Goal: Task Accomplishment & Management: Manage account settings

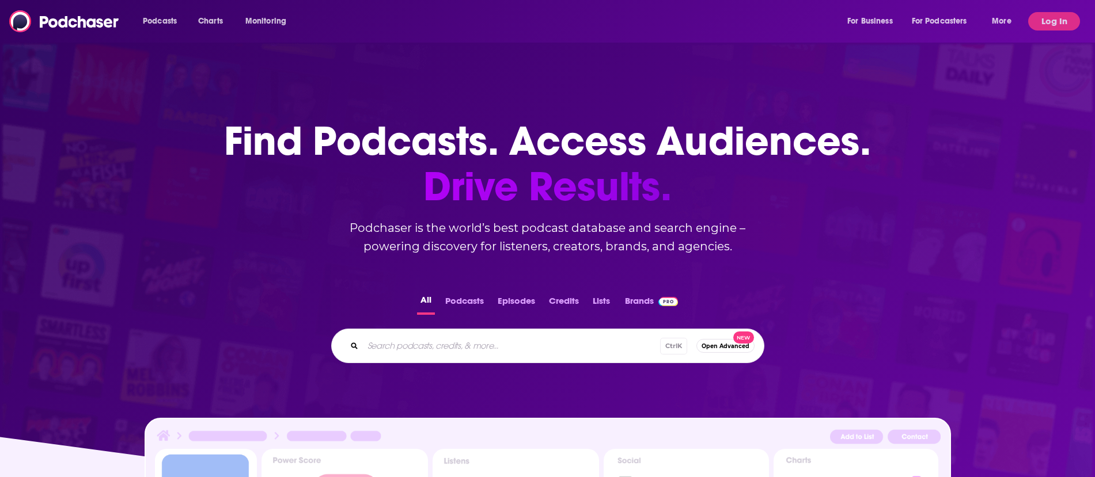
click at [476, 352] on input "Search podcasts, credits, & more..." at bounding box center [511, 346] width 297 height 18
click at [1045, 14] on button "Log In" at bounding box center [1054, 21] width 52 height 18
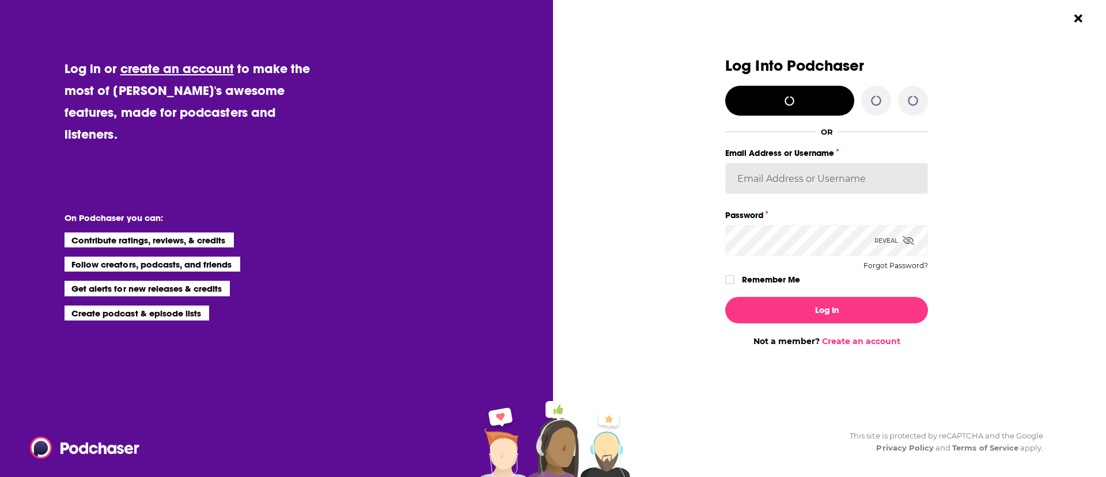
type input "[PERSON_NAME][EMAIL_ADDRESS][PERSON_NAME][DOMAIN_NAME]"
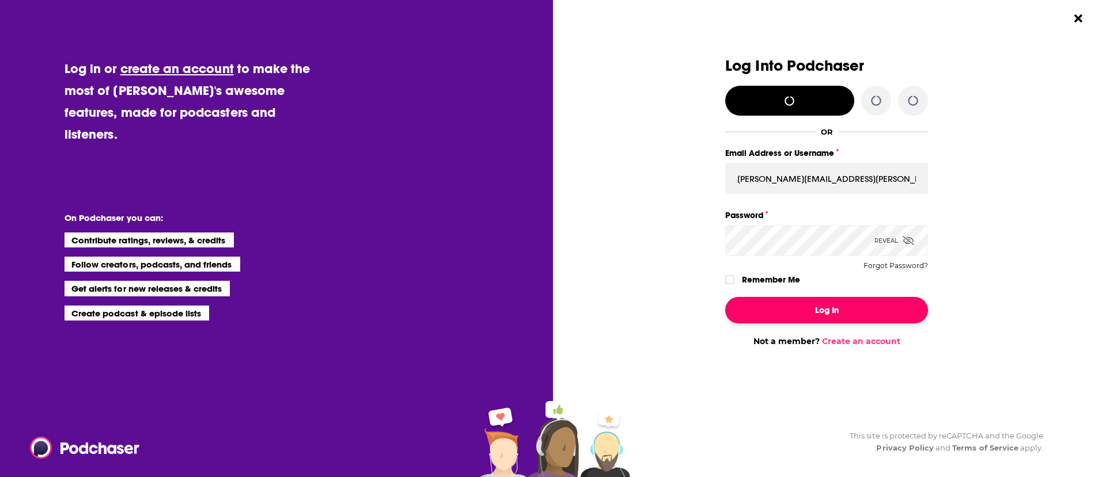
click at [814, 303] on button "Log In" at bounding box center [826, 310] width 203 height 26
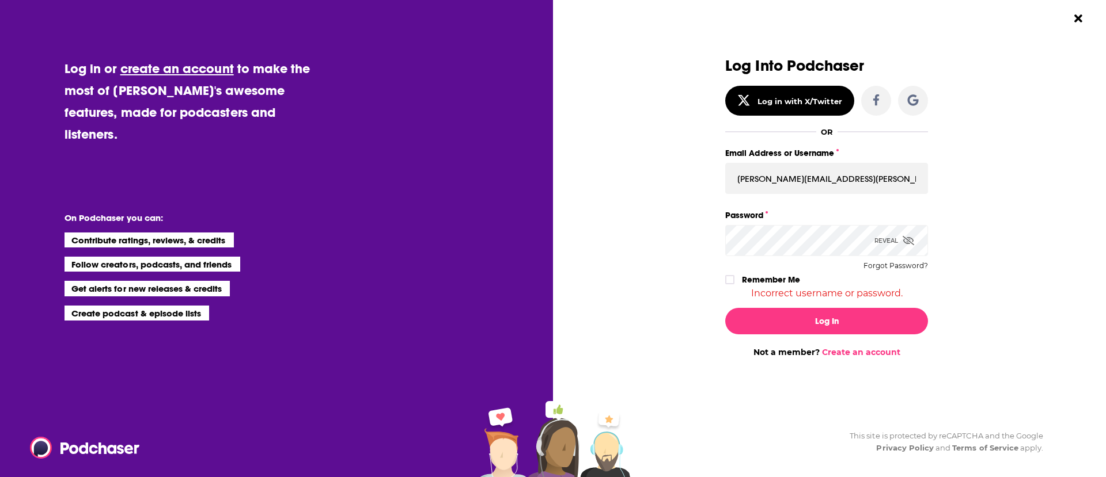
click at [1005, 226] on div "Log Into Podchaser Log in with X/Twitter OR Email Address or Username [PERSON_N…" at bounding box center [826, 208] width 359 height 300
click at [909, 238] on icon "Dialog" at bounding box center [908, 240] width 12 height 9
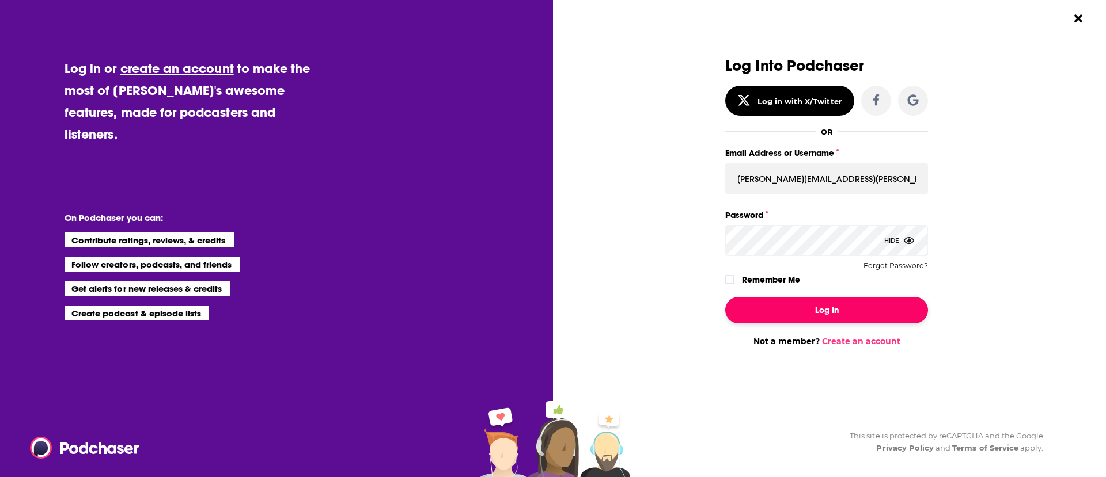
click at [846, 308] on button "Log In" at bounding box center [826, 310] width 203 height 26
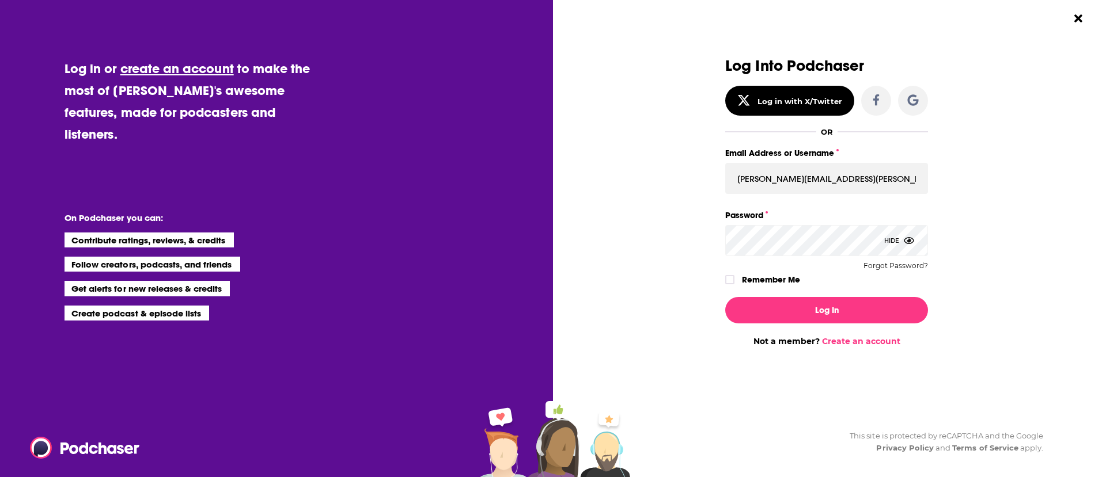
click at [725, 297] on button "Log In" at bounding box center [826, 310] width 203 height 26
click at [998, 216] on div "Log Into Podchaser Log in with X/Twitter OR Email Address or Username [PERSON_N…" at bounding box center [826, 202] width 359 height 289
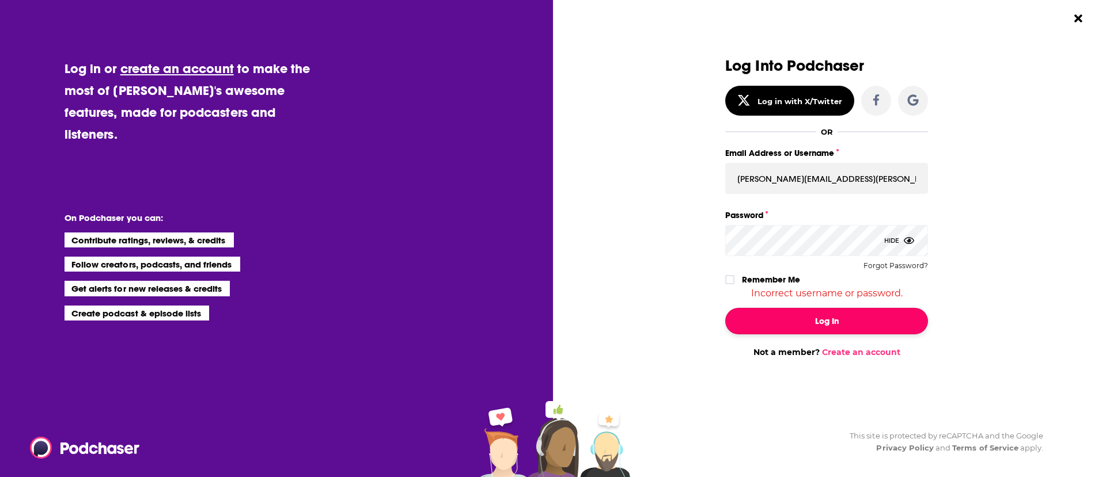
click at [795, 316] on button "Log In" at bounding box center [826, 321] width 203 height 26
click at [904, 264] on button "Forgot Password?" at bounding box center [895, 266] width 64 height 8
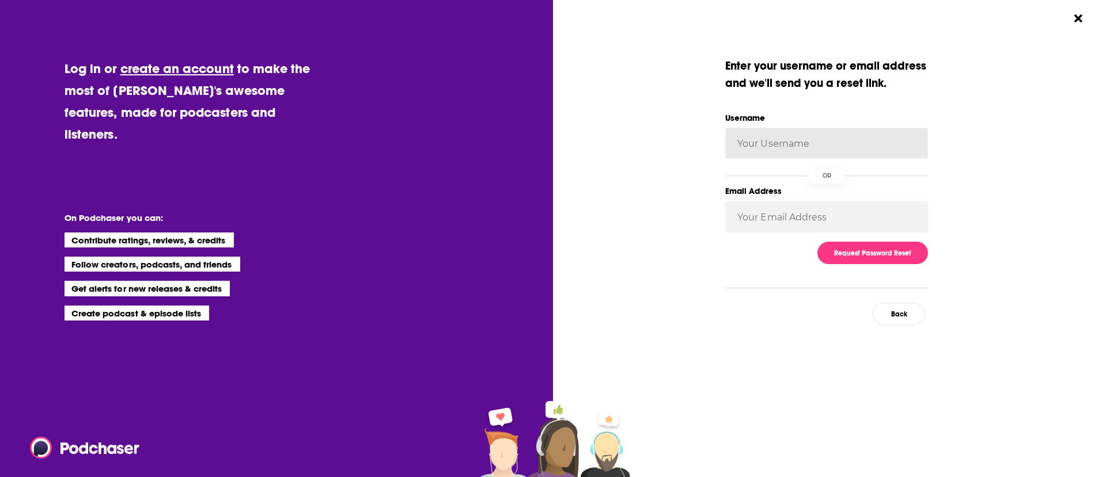
click at [828, 145] on input "Username" at bounding box center [826, 143] width 203 height 31
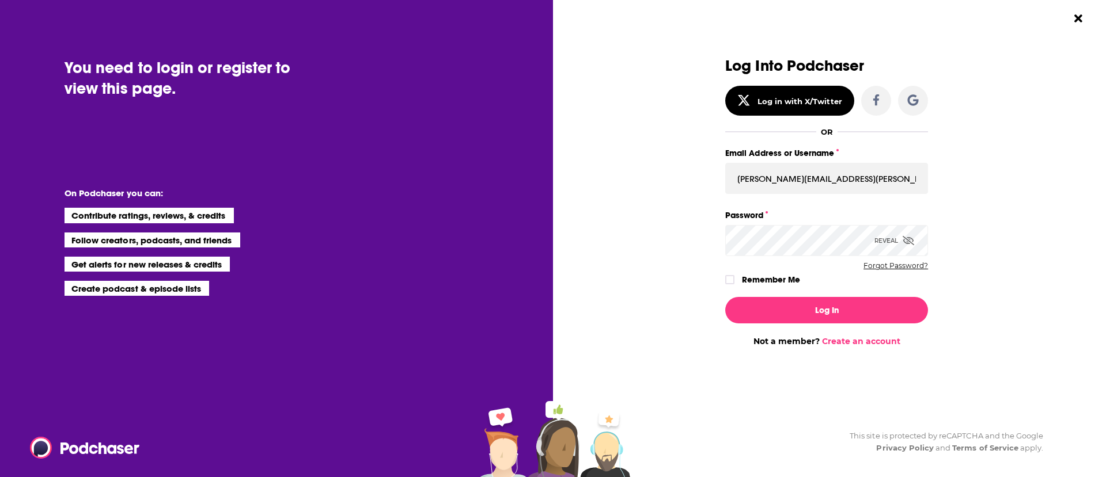
click at [892, 263] on button "Forgot Password?" at bounding box center [895, 266] width 64 height 8
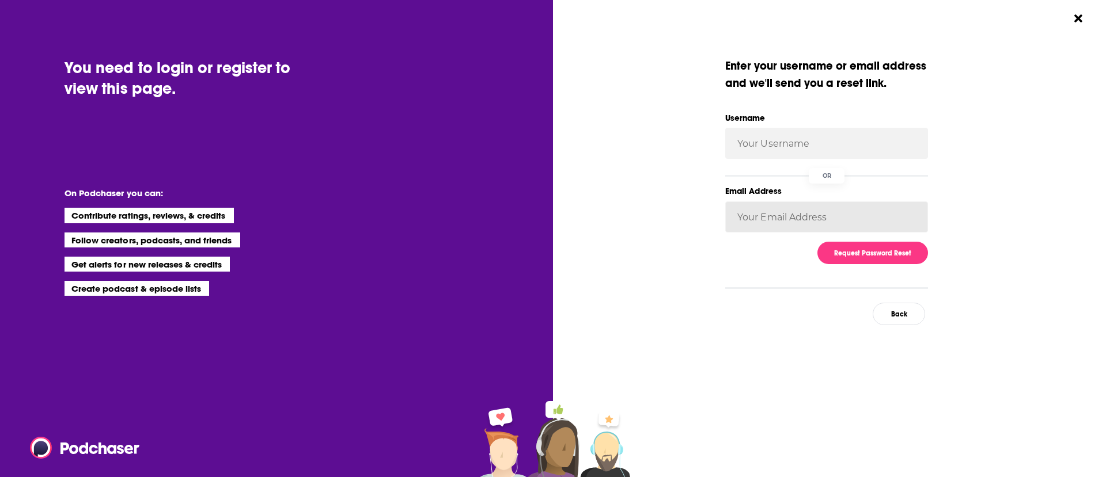
click at [829, 222] on input "Email Address" at bounding box center [826, 217] width 203 height 31
type input "[PERSON_NAME][EMAIL_ADDRESS][PERSON_NAME][DOMAIN_NAME]"
click at [882, 250] on button "Request Password Reset" at bounding box center [872, 253] width 111 height 22
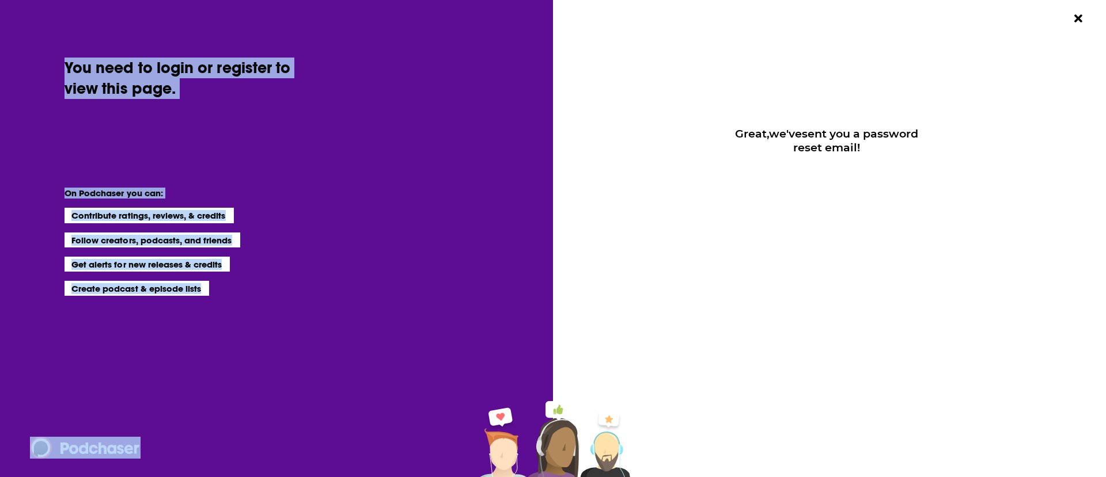
drag, startPoint x: 314, startPoint y: 455, endPoint x: 622, endPoint y: -35, distance: 578.3
click at [622, 0] on html "Podcasts Charts Monitoring For Business For Podcasters More Log In Podcasts Cha…" at bounding box center [547, 238] width 1095 height 477
